Goal: Information Seeking & Learning: Understand process/instructions

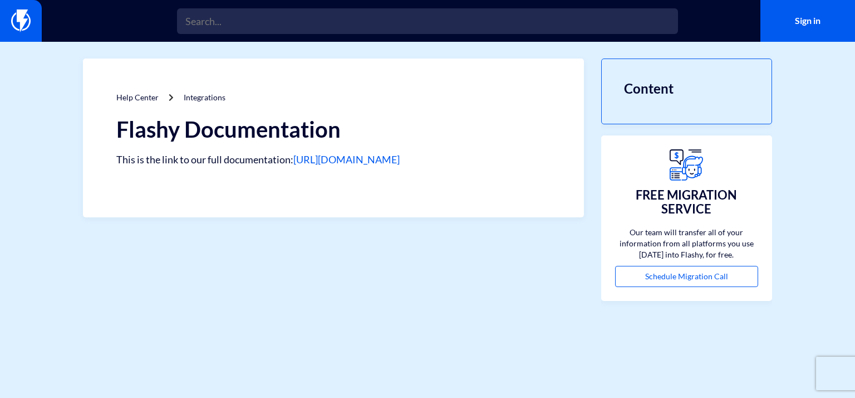
click at [376, 160] on link "[URL][DOMAIN_NAME]" at bounding box center [346, 159] width 106 height 12
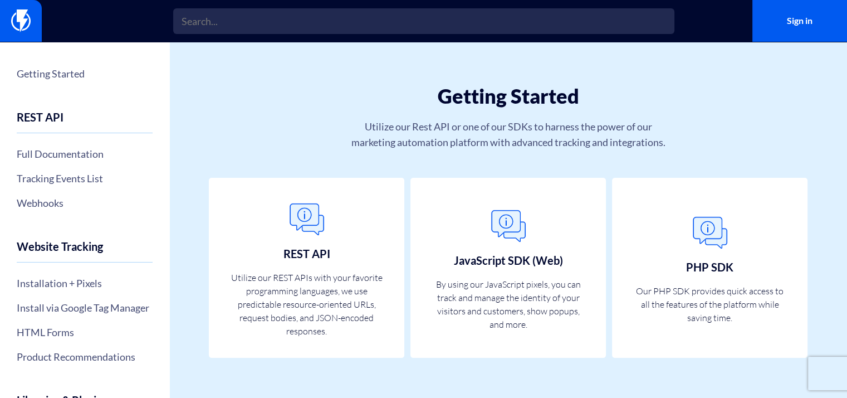
scroll to position [29, 0]
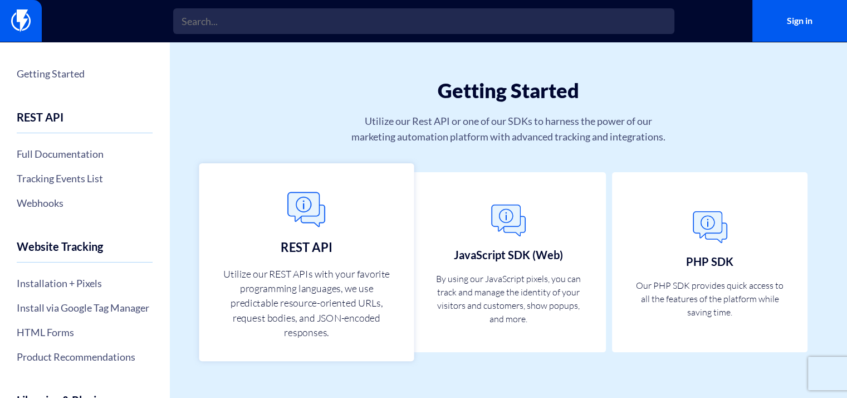
click at [317, 214] on img at bounding box center [306, 209] width 49 height 49
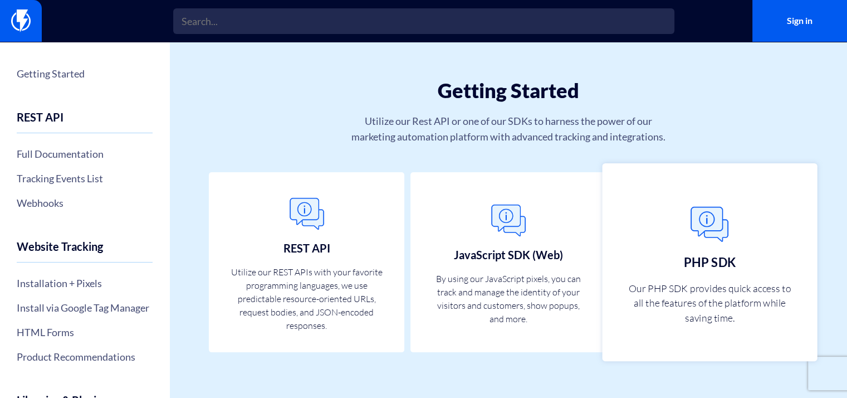
click at [713, 278] on link "PHP SDK Our PHP SDK provides quick access to all the features of the platform w…" at bounding box center [709, 262] width 215 height 198
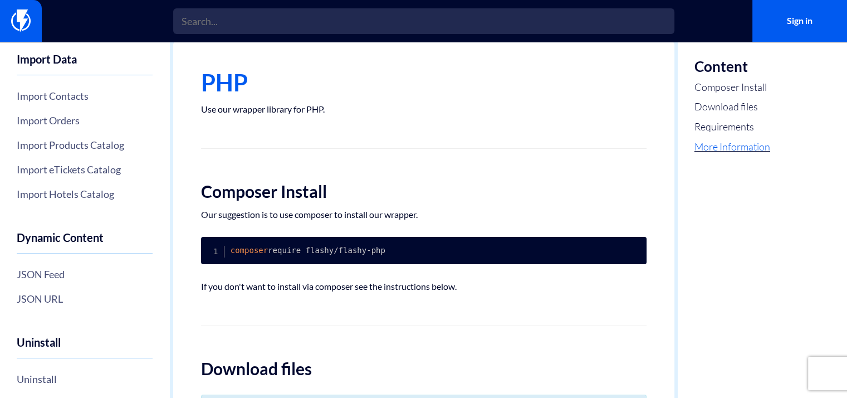
click at [721, 149] on link "More Information" at bounding box center [732, 147] width 76 height 14
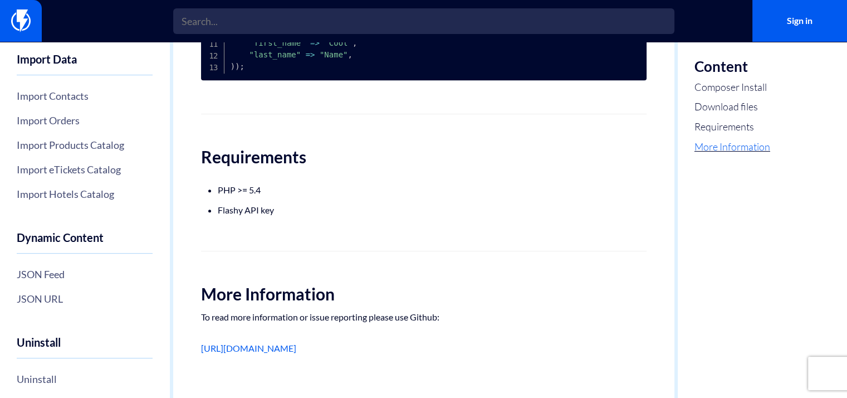
scroll to position [604, 0]
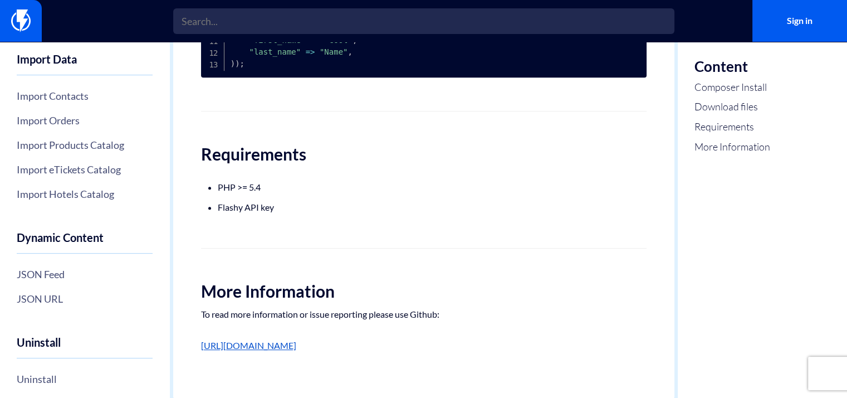
click at [296, 344] on link "[URL][DOMAIN_NAME]" at bounding box center [248, 345] width 95 height 11
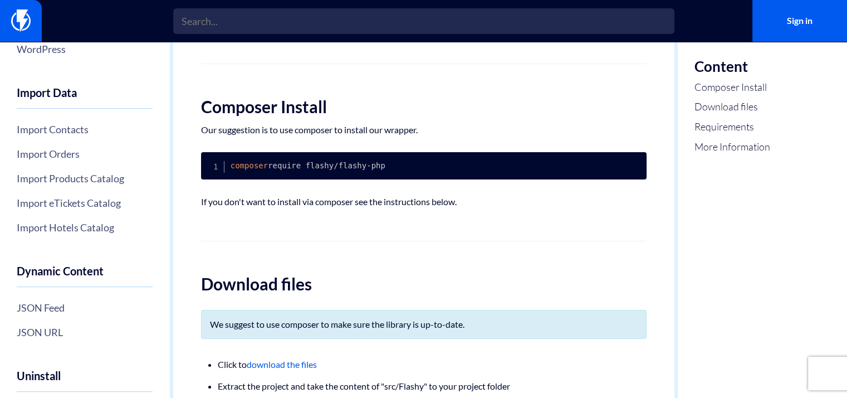
scroll to position [254, 0]
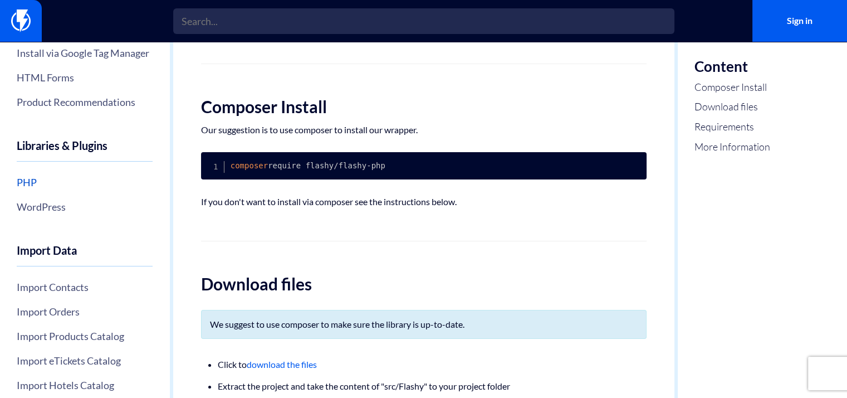
click at [30, 192] on link "PHP" at bounding box center [85, 182] width 136 height 19
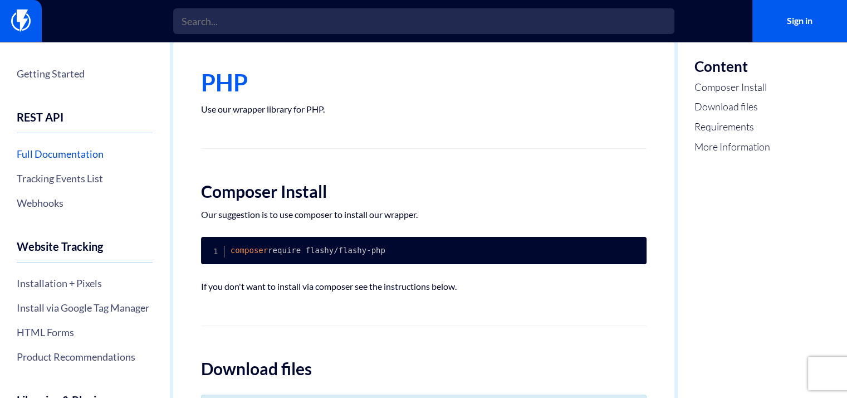
click at [49, 150] on link "Full Documentation" at bounding box center [85, 153] width 136 height 19
drag, startPoint x: 304, startPoint y: 249, endPoint x: 327, endPoint y: 249, distance: 23.4
click at [327, 249] on code "composer require flashy/flashy-php" at bounding box center [308, 250] width 155 height 9
copy code "flashy"
